Goal: Task Accomplishment & Management: Use online tool/utility

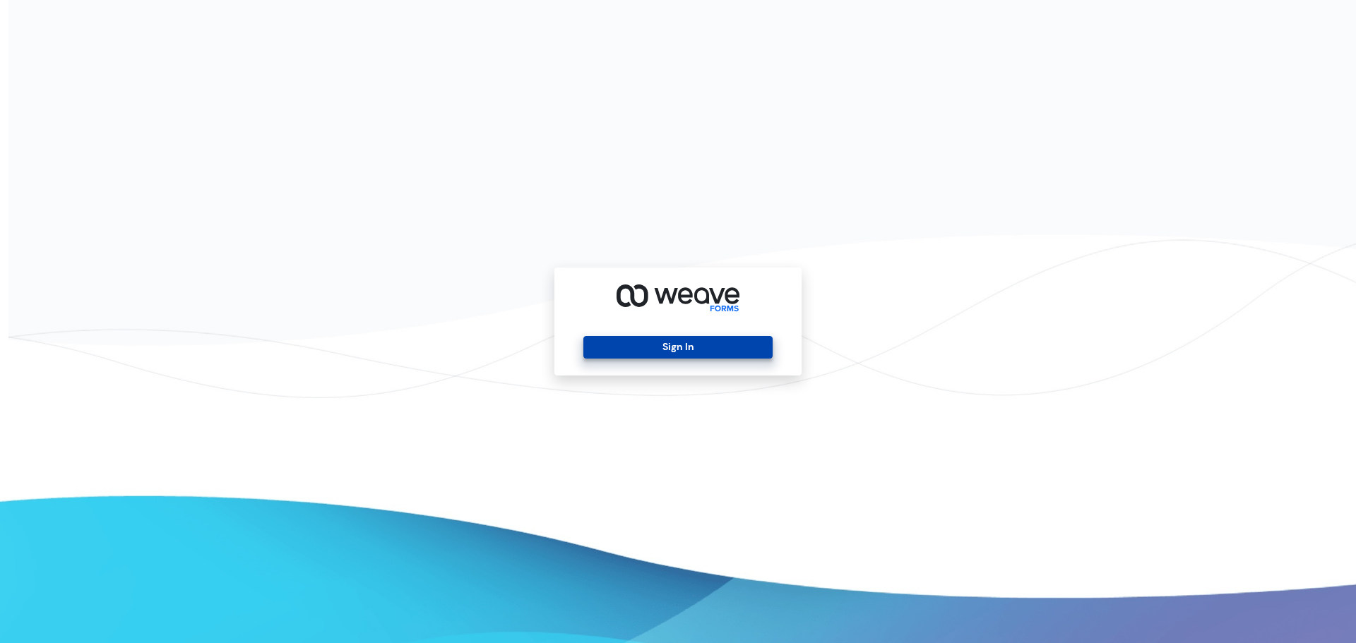
click at [736, 341] on button "Sign In" at bounding box center [677, 347] width 189 height 23
click at [713, 350] on button "Sign In" at bounding box center [677, 347] width 189 height 23
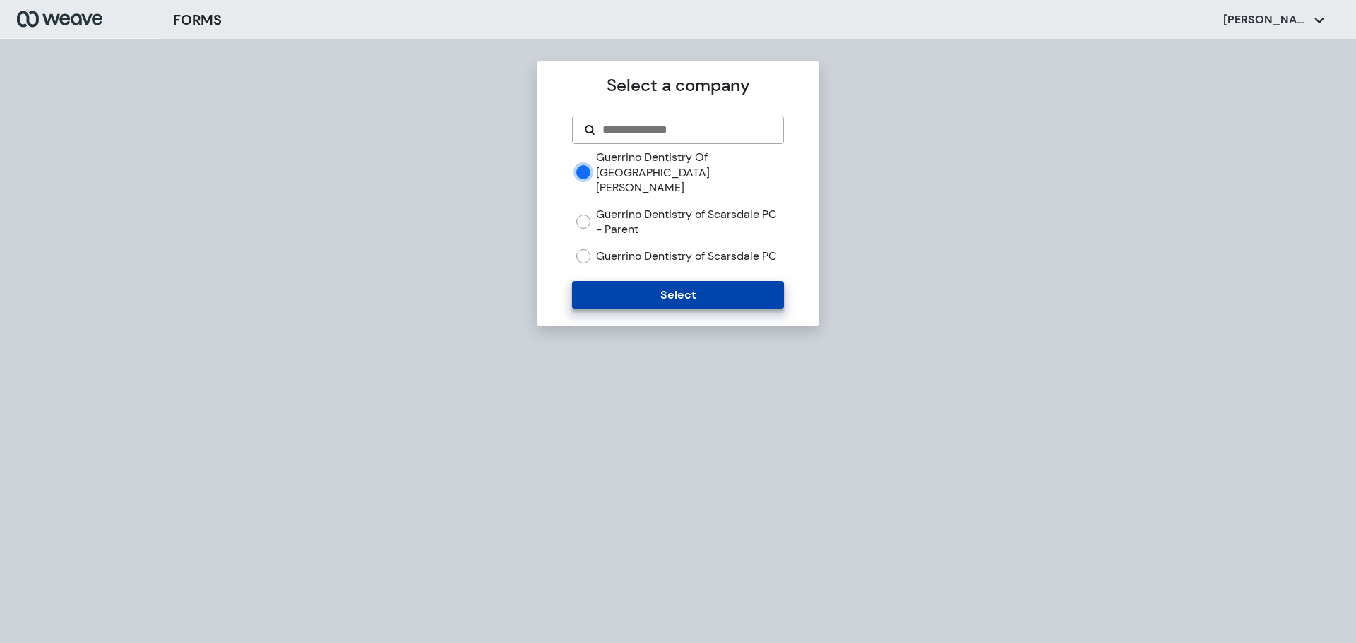
click at [634, 309] on button "Select" at bounding box center [677, 295] width 211 height 28
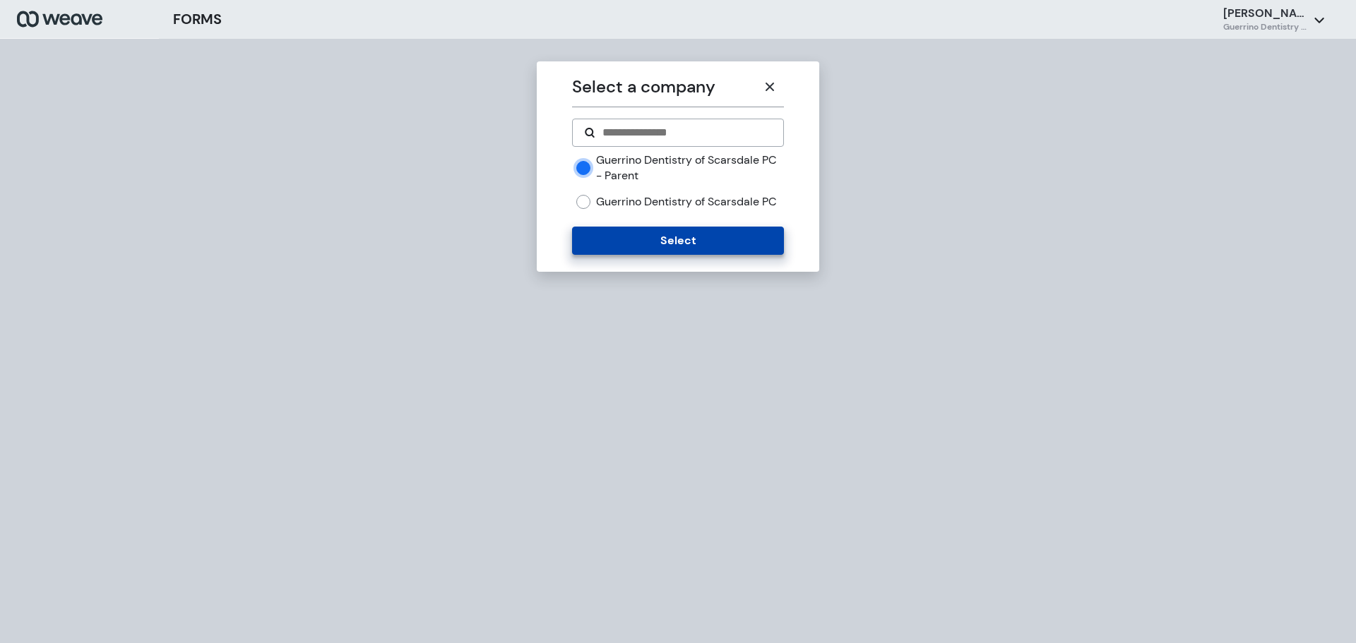
click at [640, 252] on button "Select" at bounding box center [677, 241] width 211 height 28
